Goal: Task Accomplishment & Management: Use online tool/utility

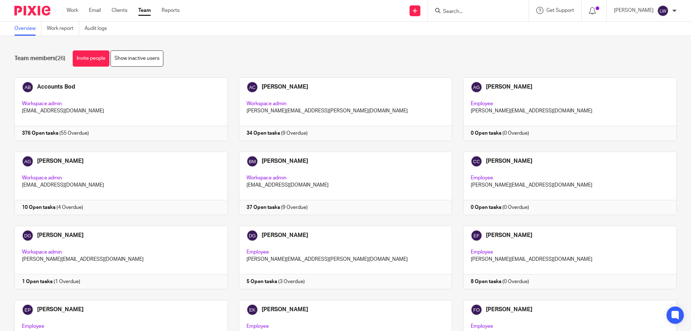
click at [450, 9] on input "Search" at bounding box center [475, 12] width 65 height 6
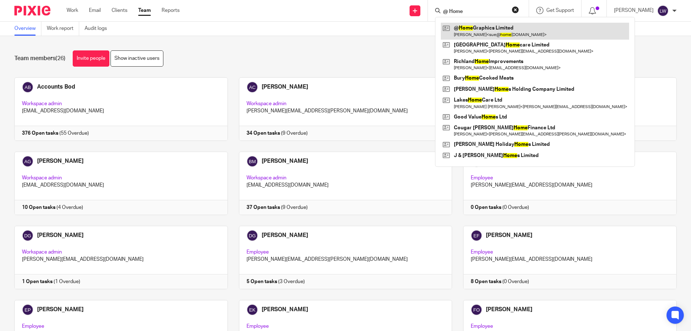
type input "@ Home"
click at [474, 31] on link at bounding box center [535, 31] width 188 height 17
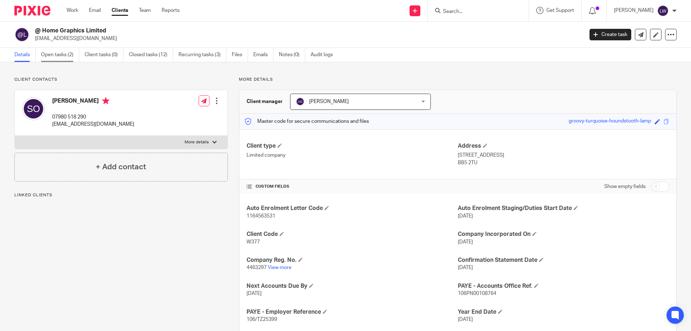
click at [53, 54] on link "Open tasks (2)" at bounding box center [60, 55] width 38 height 14
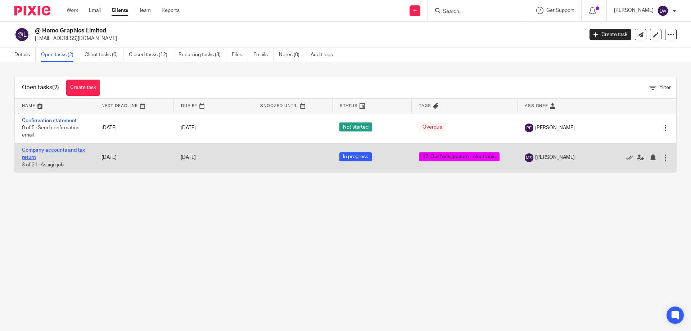
click at [48, 150] on link "Company accounts and tax return" at bounding box center [53, 154] width 63 height 12
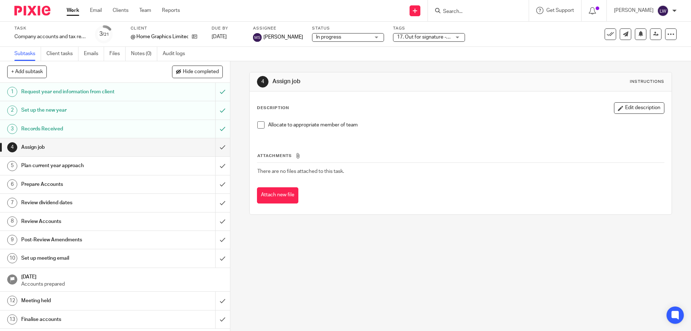
click at [458, 36] on div "17. Out for signature - electronic" at bounding box center [429, 37] width 72 height 9
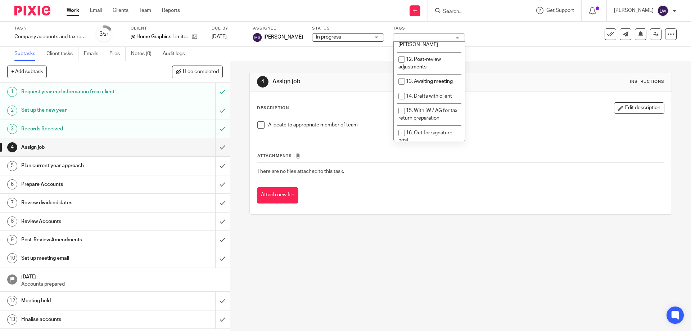
scroll to position [202, 0]
click at [400, 134] on input "checkbox" at bounding box center [402, 141] width 14 height 14
checkbox input "false"
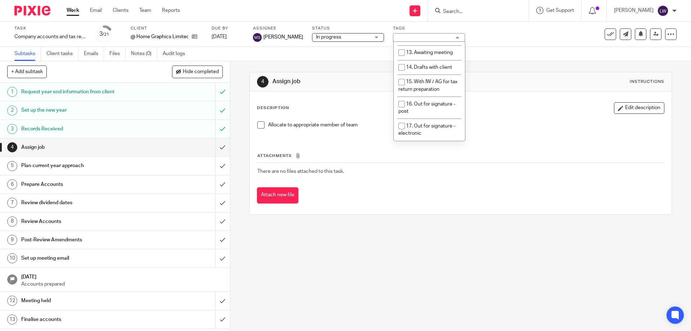
click at [401, 141] on input "checkbox" at bounding box center [402, 148] width 14 height 14
checkbox input "true"
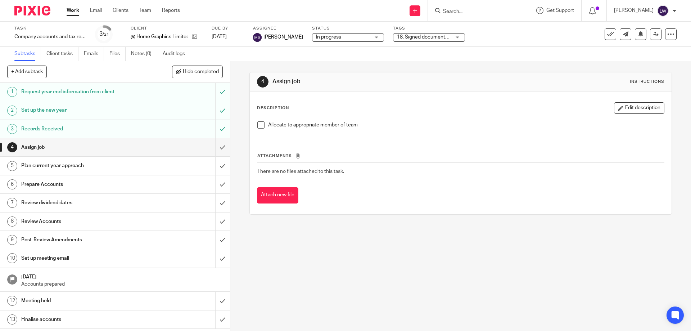
click at [450, 166] on td "There are no files attached to this task." at bounding box center [460, 171] width 407 height 17
